Goal: Transaction & Acquisition: Purchase product/service

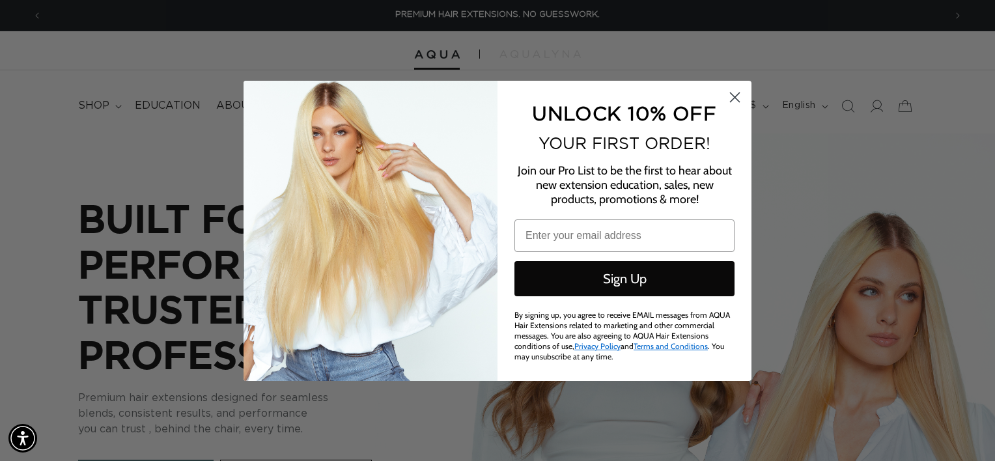
click at [727, 99] on circle "Close dialog" at bounding box center [734, 96] width 21 height 21
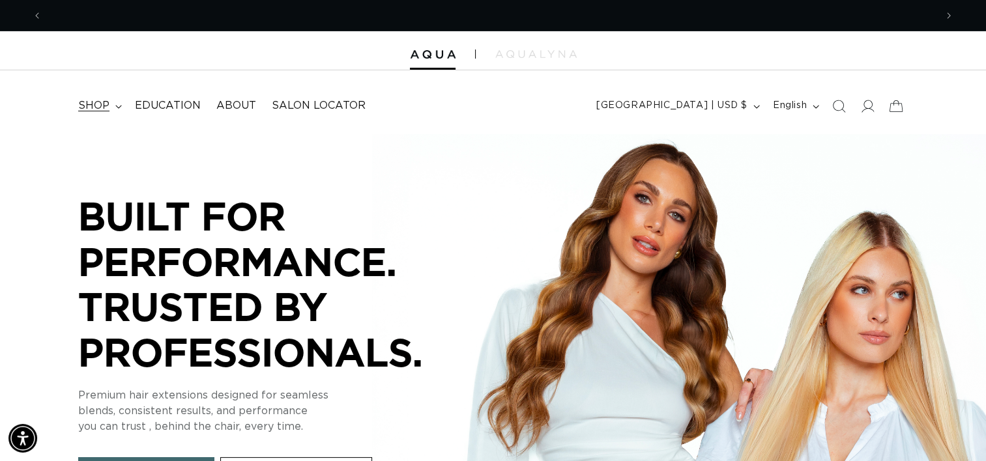
scroll to position [0, 1785]
click at [120, 106] on icon at bounding box center [118, 107] width 7 height 4
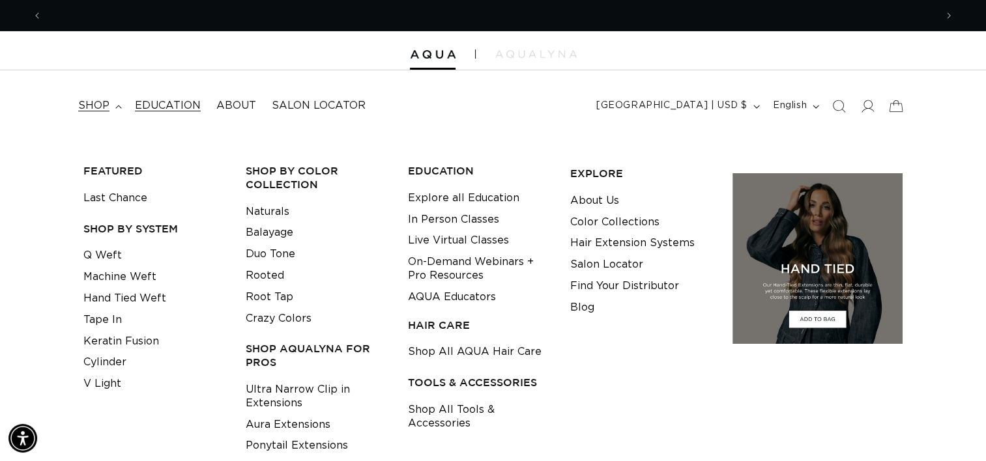
scroll to position [0, 0]
click at [117, 319] on link "Tape In" at bounding box center [102, 319] width 38 height 21
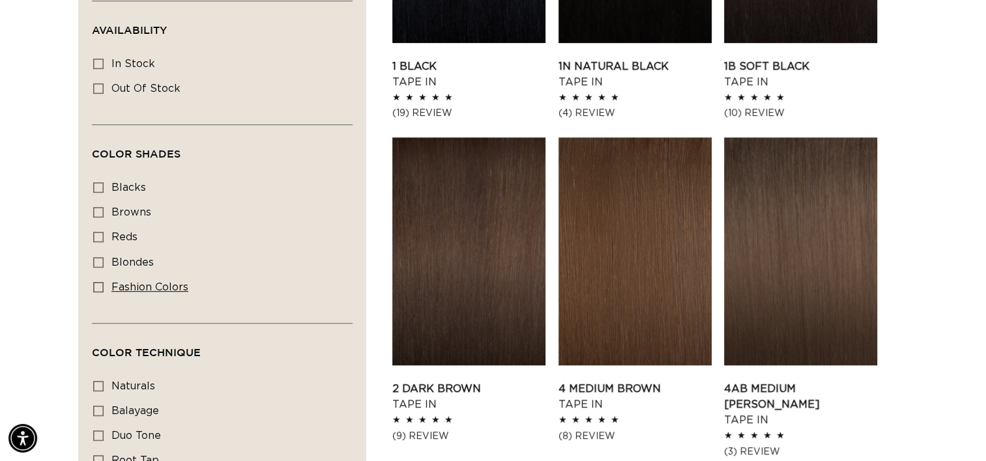
click at [93, 285] on icon at bounding box center [98, 287] width 10 height 10
click at [93, 285] on input "fashion colors fashion colors (8 products)" at bounding box center [98, 287] width 10 height 10
checkbox input "true"
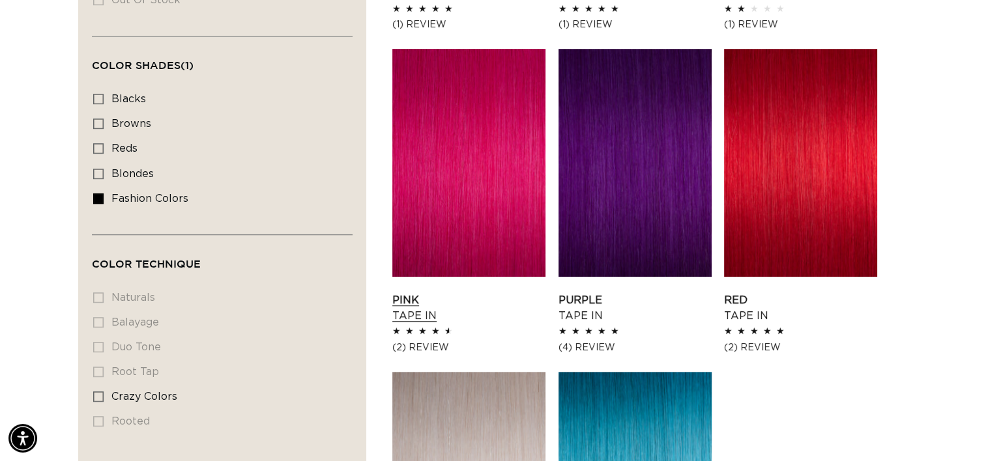
scroll to position [763, 0]
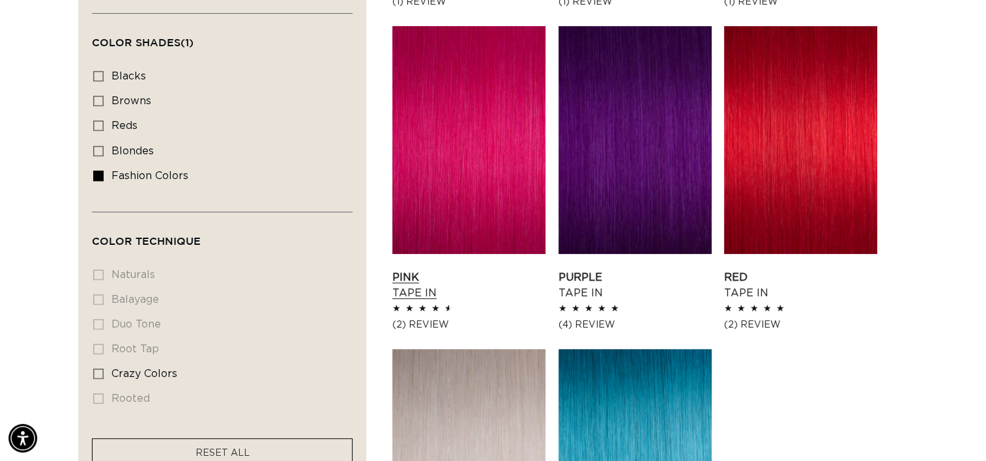
click at [438, 270] on link "Pink Tape In" at bounding box center [468, 285] width 153 height 31
click at [95, 146] on icon at bounding box center [98, 151] width 10 height 10
click at [95, 146] on input "blondes blondes (29 products)" at bounding box center [98, 151] width 10 height 10
checkbox input "true"
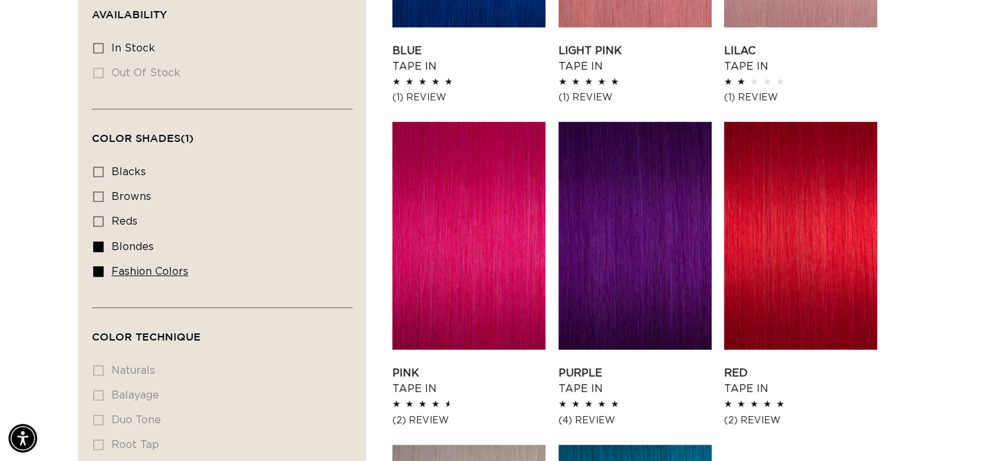
scroll to position [567, 0]
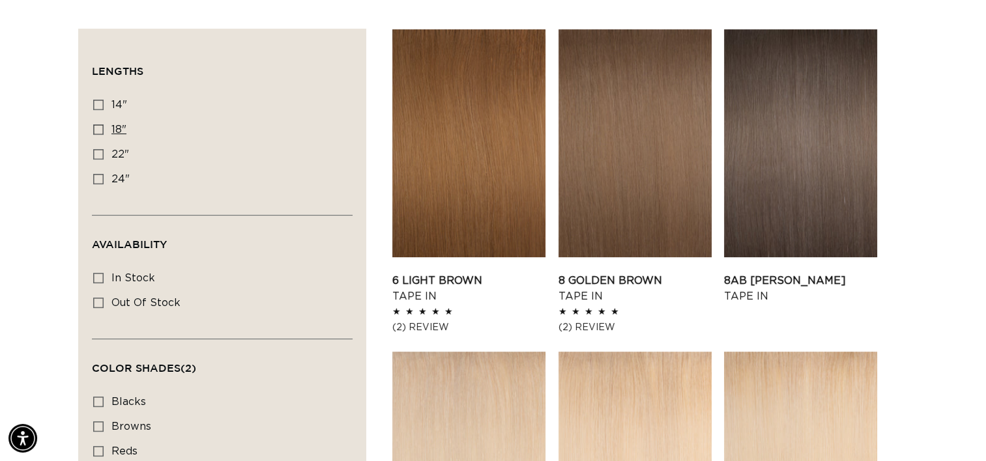
click at [100, 134] on label "18" 18" (37 products)" at bounding box center [218, 130] width 250 height 25
click at [100, 134] on input "18" 18" (37 products)" at bounding box center [98, 129] width 10 height 10
checkbox input "true"
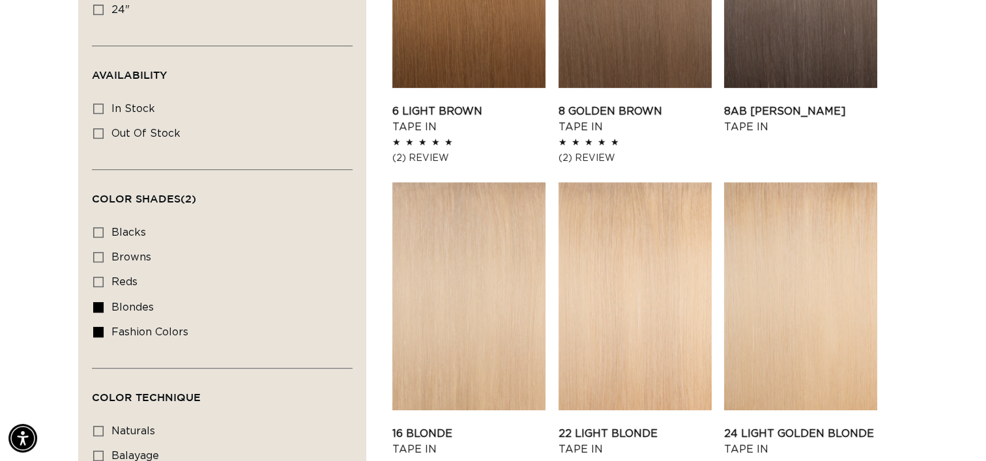
scroll to position [698, 0]
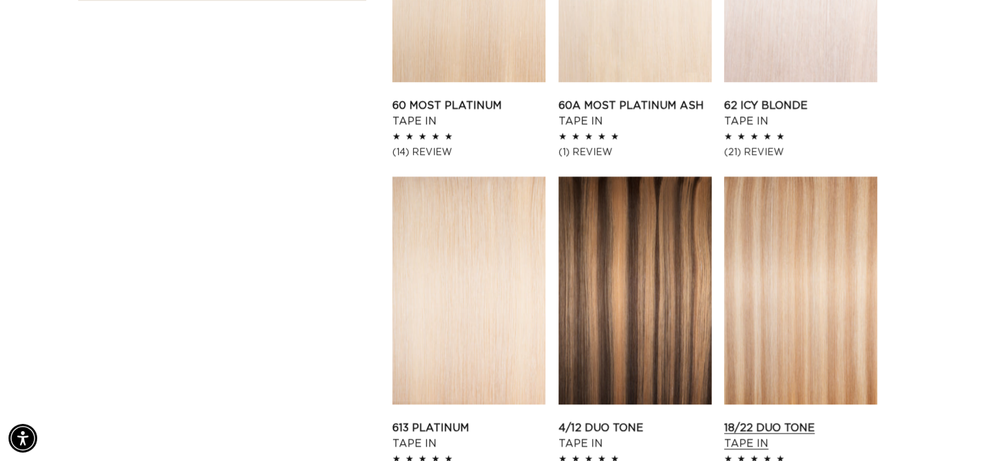
scroll to position [1118, 0]
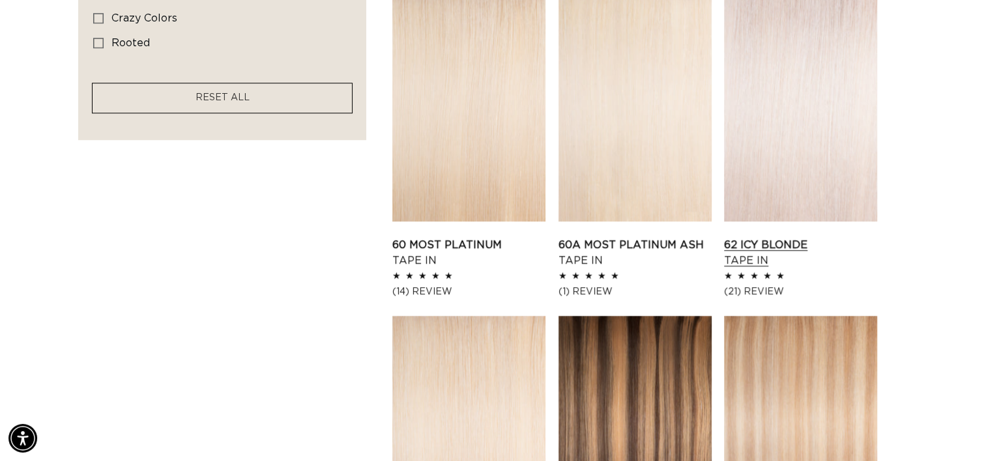
click at [790, 237] on link "62 Icy Blonde Tape In" at bounding box center [800, 252] width 153 height 31
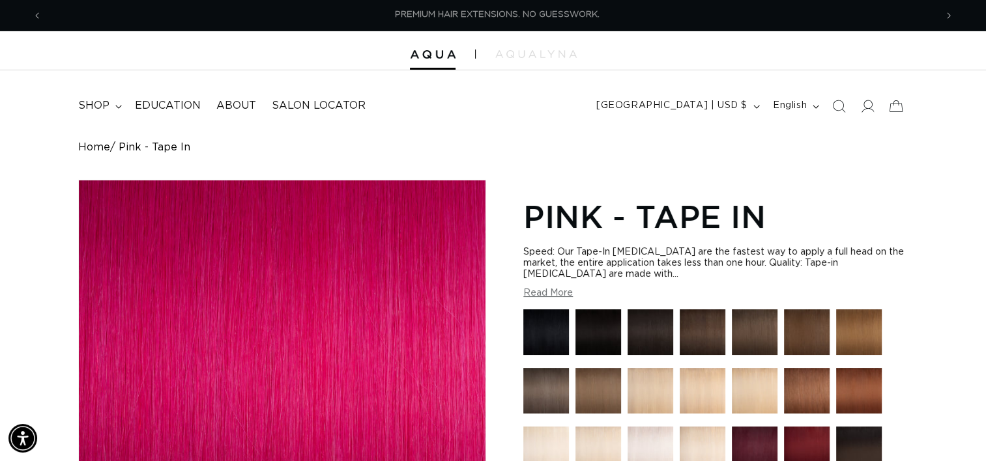
scroll to position [0, 893]
click at [33, 8] on button "Previous announcement" at bounding box center [37, 15] width 29 height 25
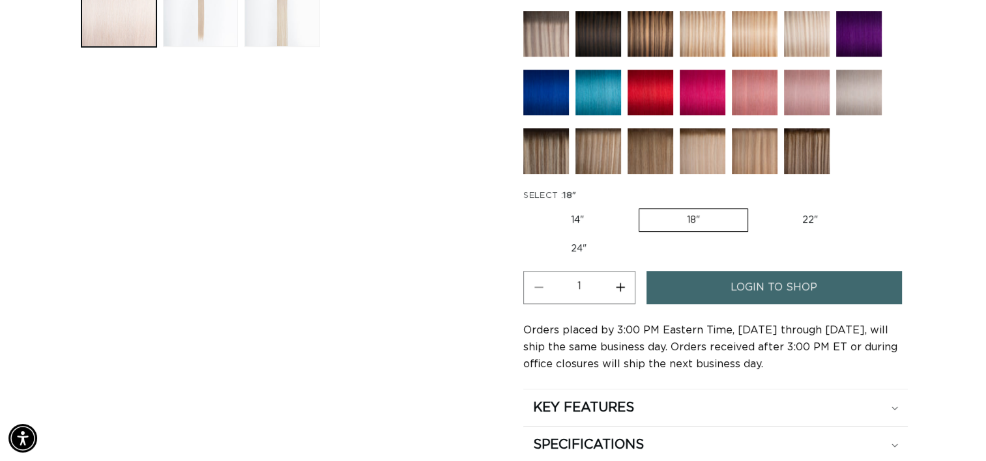
scroll to position [651, 0]
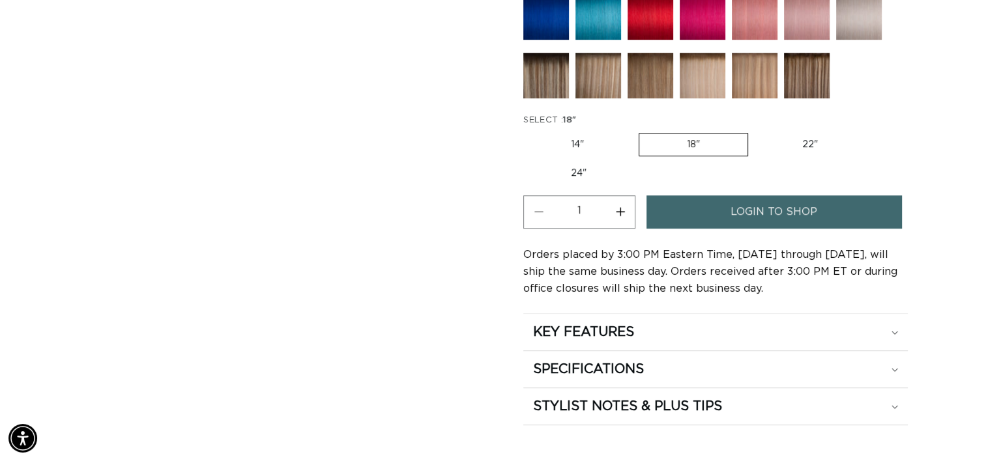
click at [628, 210] on button "Increase quantity for 62 Icy Blonde - Tape In" at bounding box center [619, 211] width 29 height 33
type input "2"
click at [722, 199] on link "login to shop" at bounding box center [773, 211] width 255 height 33
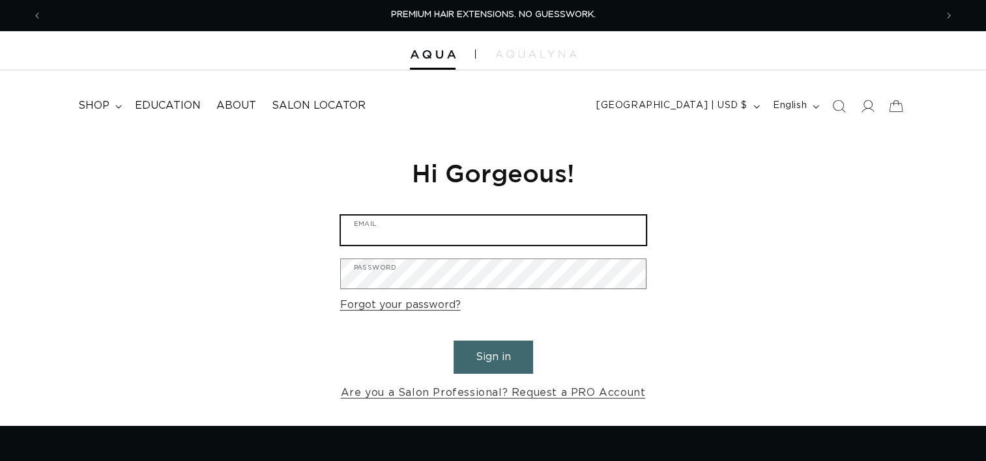
type input "[EMAIL_ADDRESS][DOMAIN_NAME]"
click at [387, 229] on input "thehairco1117@icloud.com" at bounding box center [493, 230] width 305 height 29
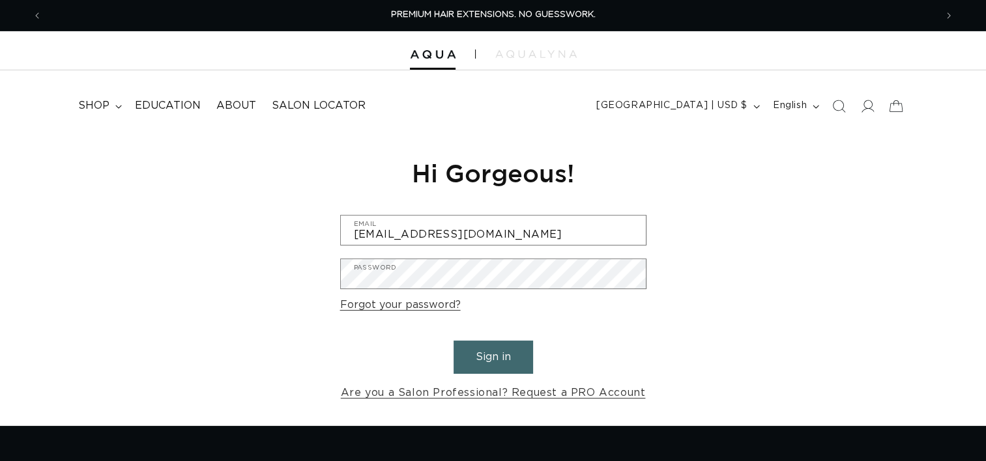
click at [479, 352] on button "Sign in" at bounding box center [492, 357] width 79 height 33
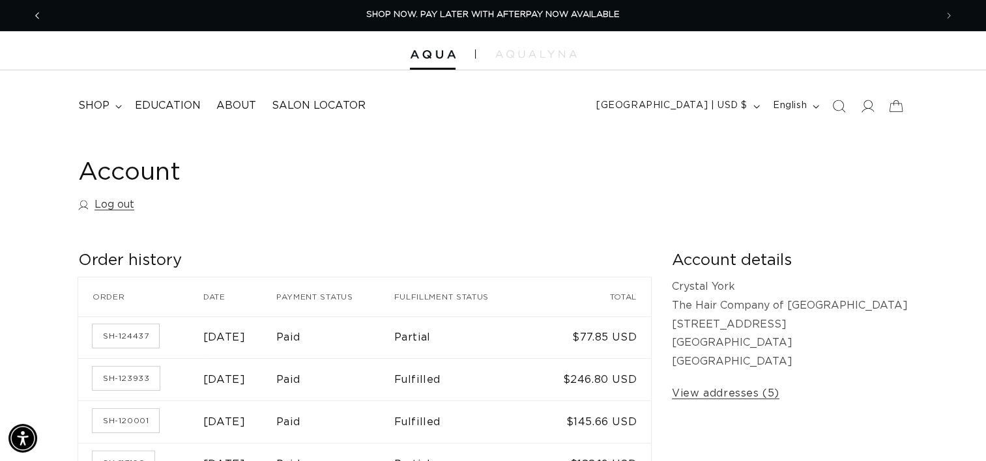
click at [42, 20] on span "Previous announcement" at bounding box center [37, 15] width 13 height 13
click at [111, 112] on summary "shop" at bounding box center [98, 105] width 57 height 29
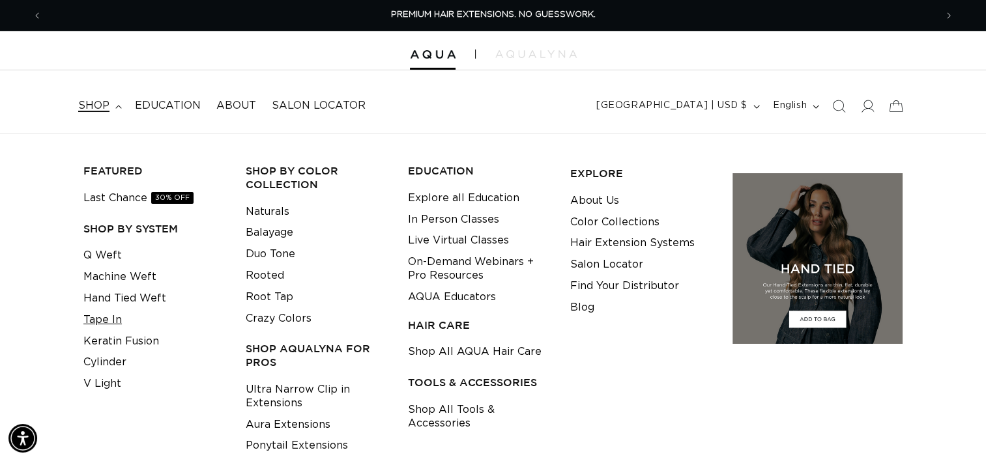
click at [109, 325] on link "Tape In" at bounding box center [102, 319] width 38 height 21
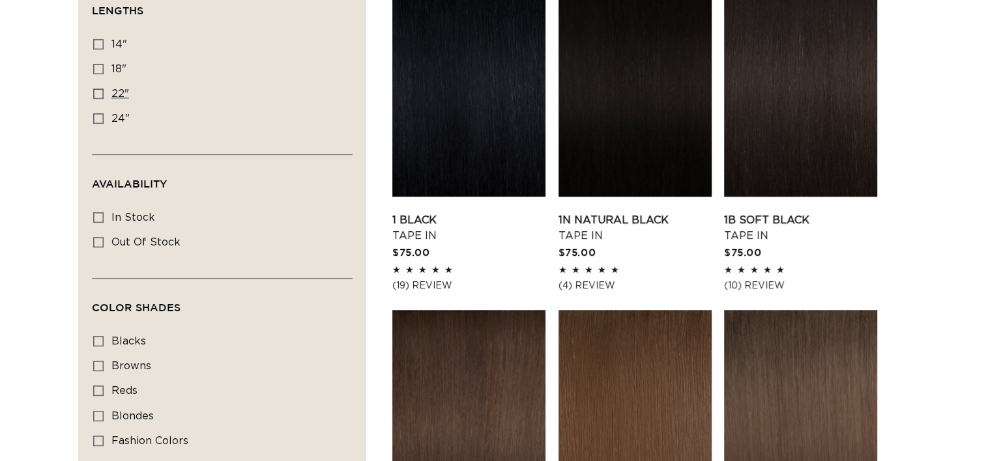
scroll to position [456, 0]
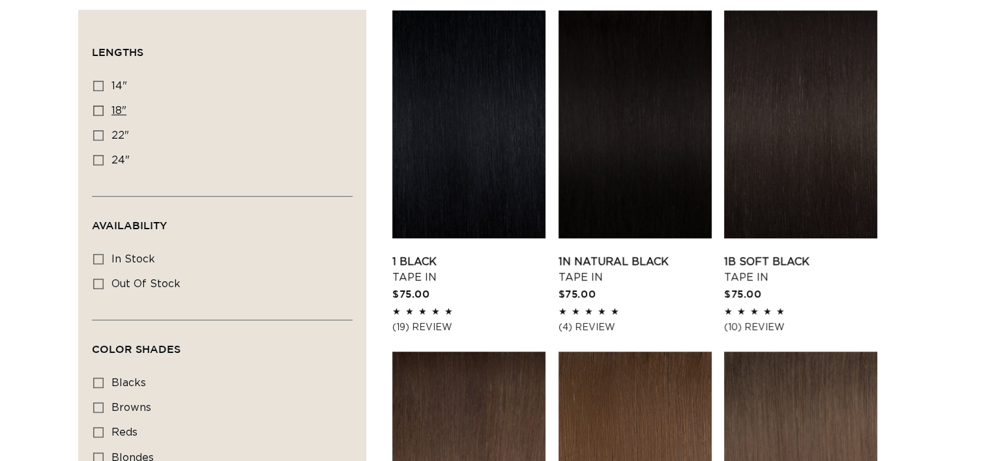
click at [99, 110] on icon at bounding box center [98, 111] width 10 height 10
click at [99, 110] on input "18" 18" (49 products)" at bounding box center [98, 111] width 10 height 10
checkbox input "true"
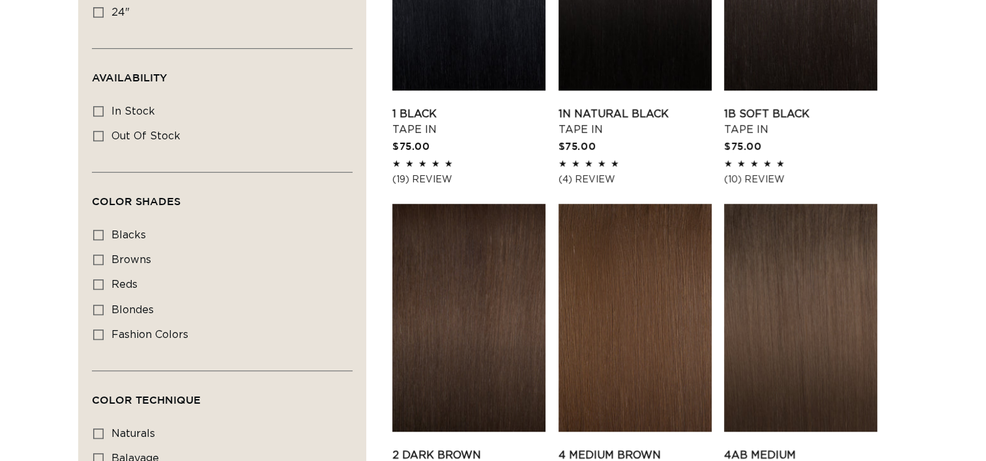
scroll to position [717, 0]
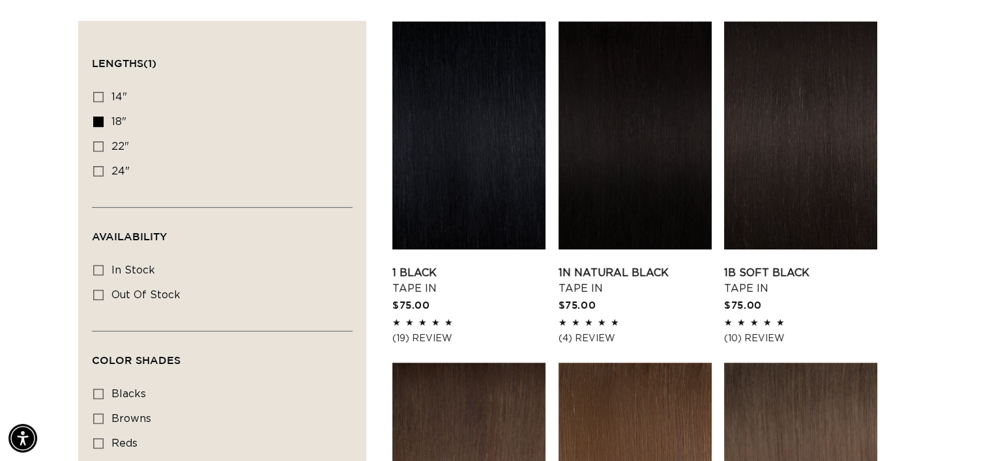
scroll to position [532, 0]
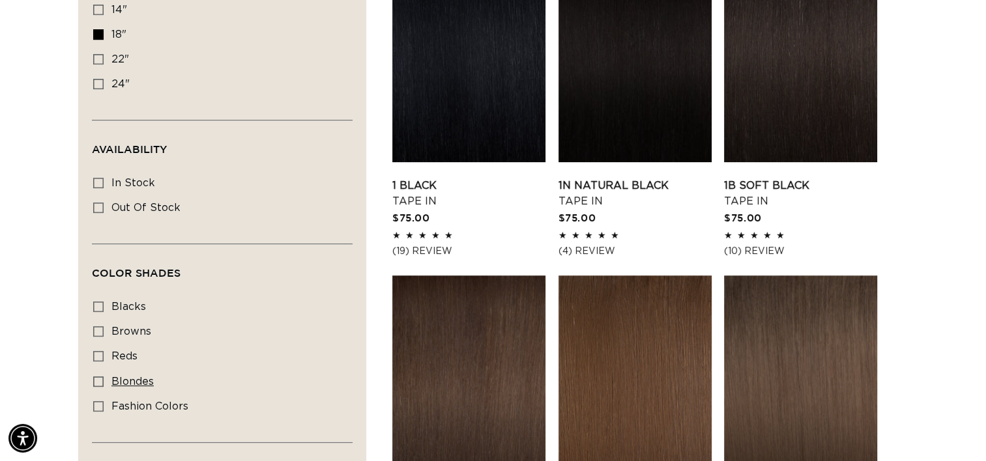
click at [99, 380] on icon at bounding box center [98, 382] width 10 height 10
click at [99, 380] on input "blondes blondes (29 products)" at bounding box center [98, 382] width 10 height 10
checkbox input "true"
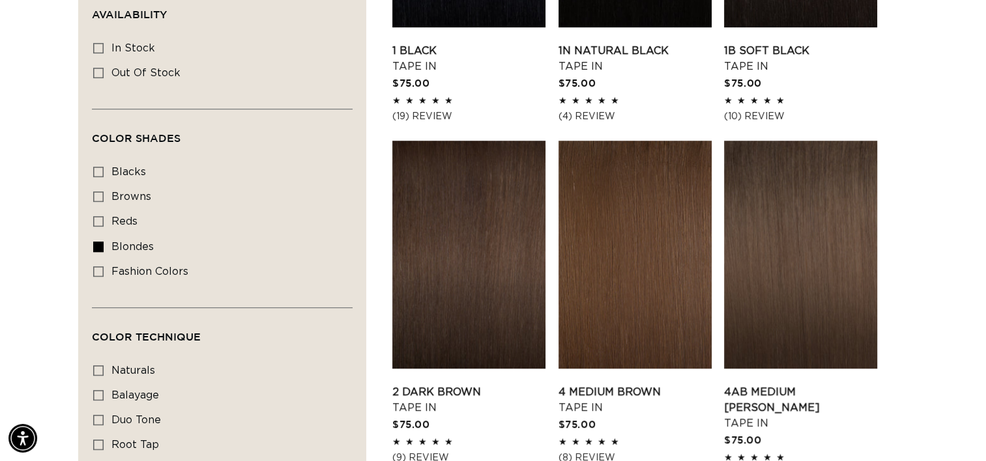
scroll to position [858, 0]
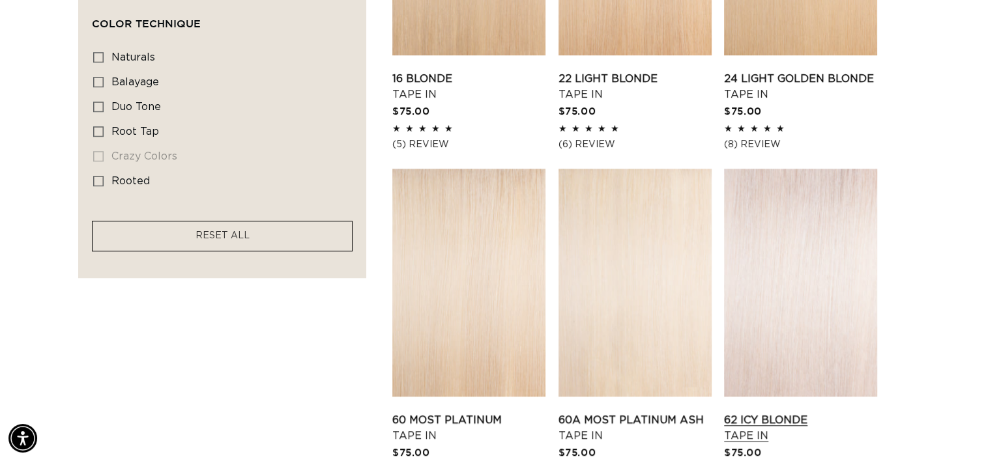
scroll to position [1023, 0]
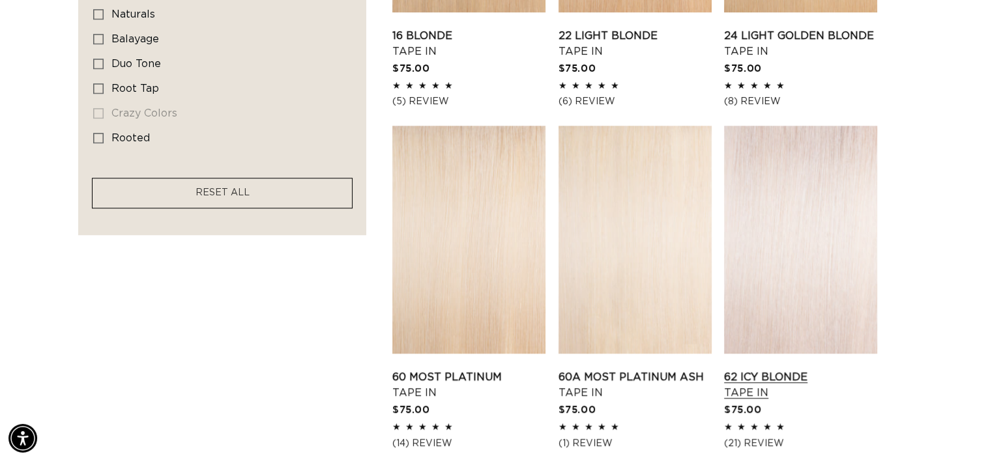
click at [768, 369] on link "62 Icy Blonde Tape In" at bounding box center [800, 384] width 153 height 31
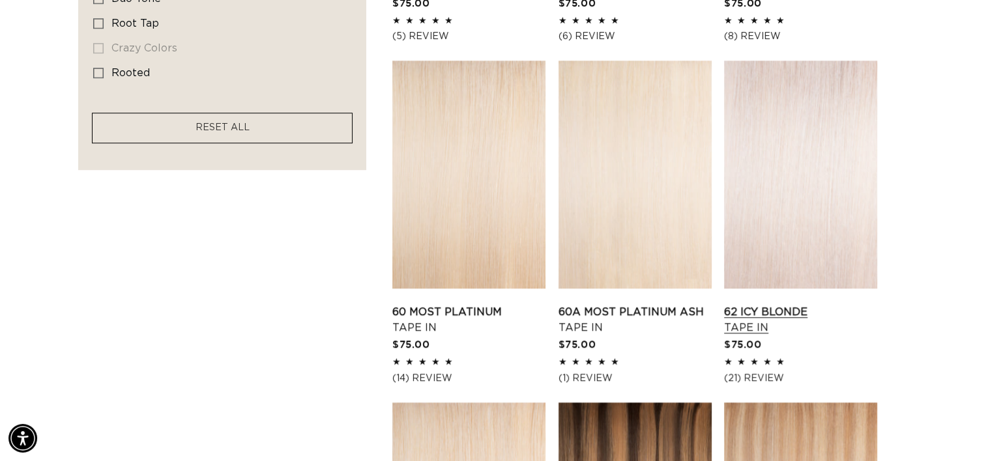
scroll to position [0, 0]
click at [816, 304] on link "62 Icy Blonde Tape In" at bounding box center [800, 319] width 153 height 31
click at [779, 304] on link "62 Icy Blonde Tape In" at bounding box center [800, 319] width 153 height 31
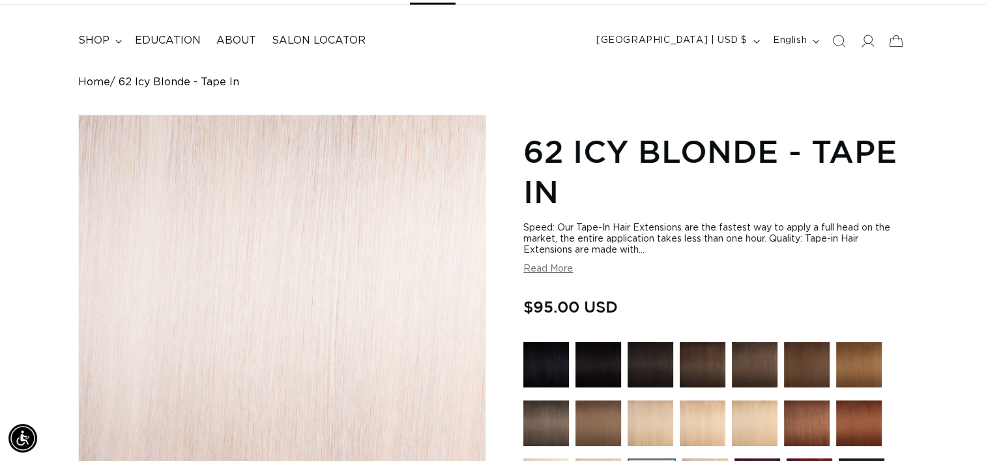
scroll to position [0, 1785]
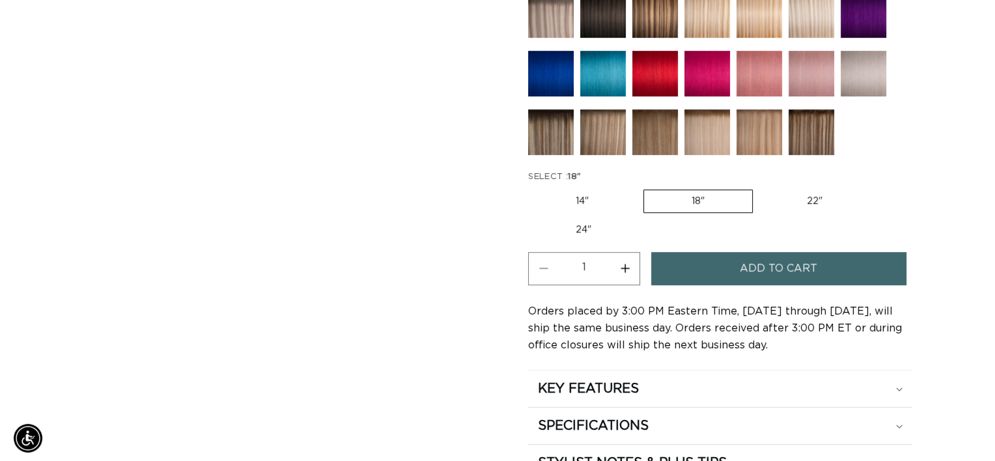
scroll to position [0, 893]
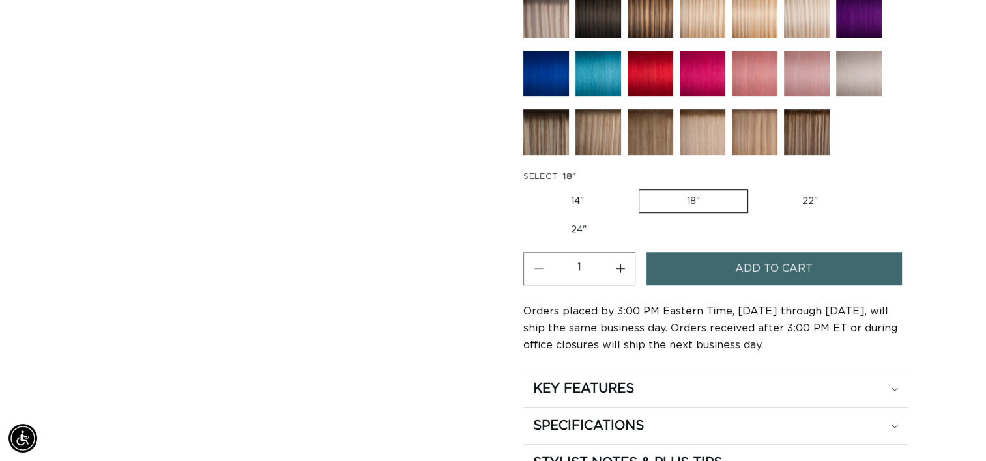
click at [627, 259] on button "Increase quantity for 62 Icy Blonde - Tape In" at bounding box center [619, 268] width 29 height 33
type input "2"
click at [704, 266] on button "Add to cart" at bounding box center [773, 268] width 255 height 33
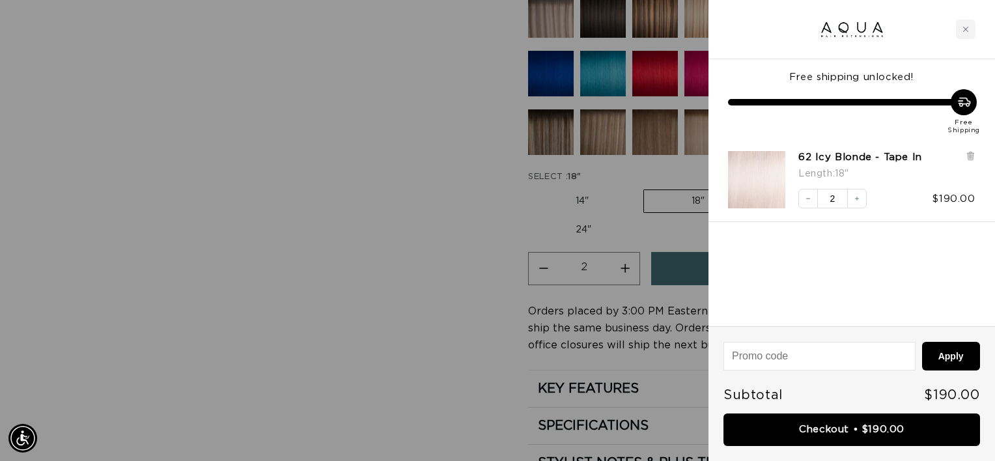
scroll to position [0, 903]
click at [813, 434] on link "Checkout • $190.00" at bounding box center [852, 430] width 257 height 33
